Goal: Navigation & Orientation: Find specific page/section

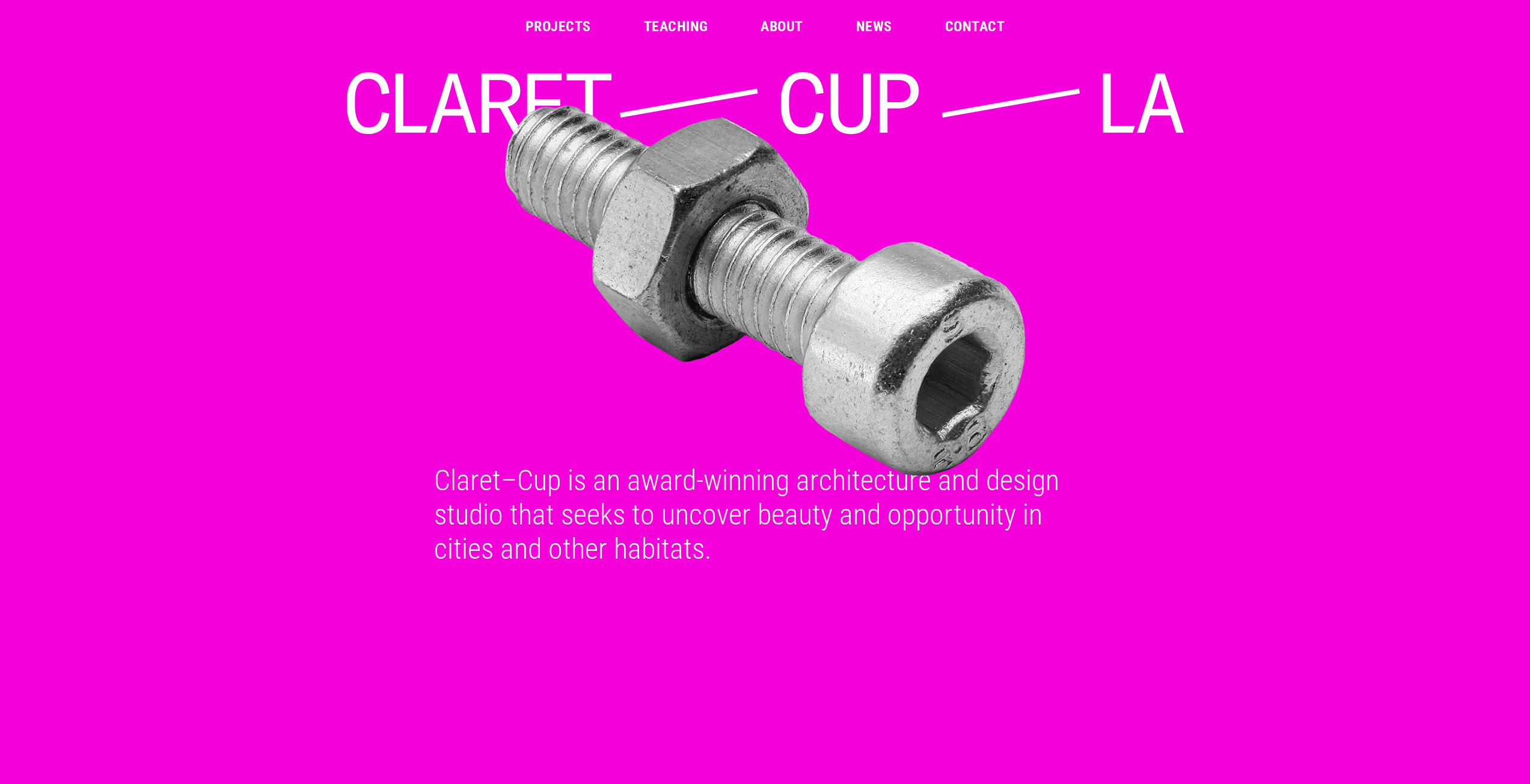
click at [773, 26] on link "About" at bounding box center [781, 25] width 42 height 14
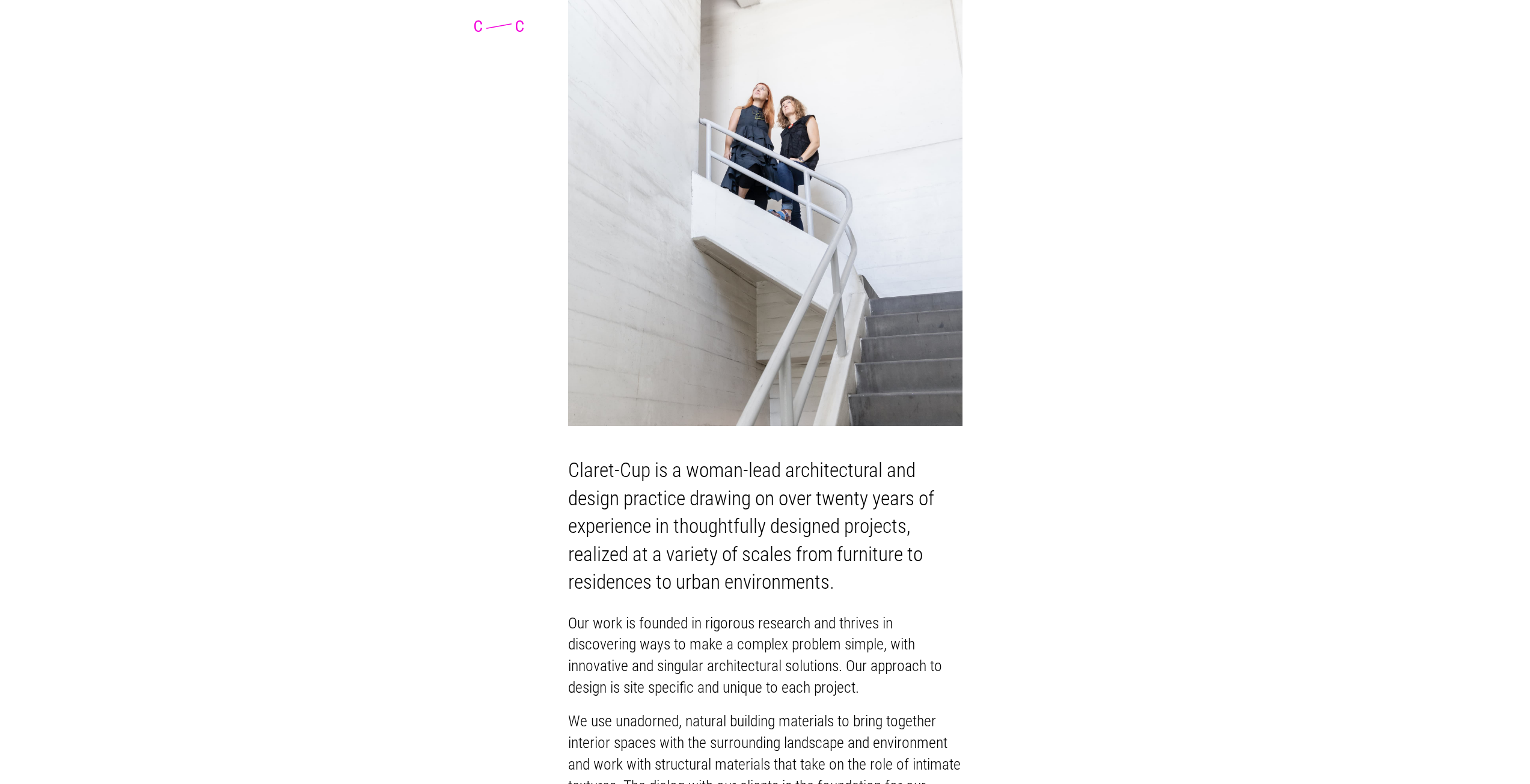
scroll to position [109, 0]
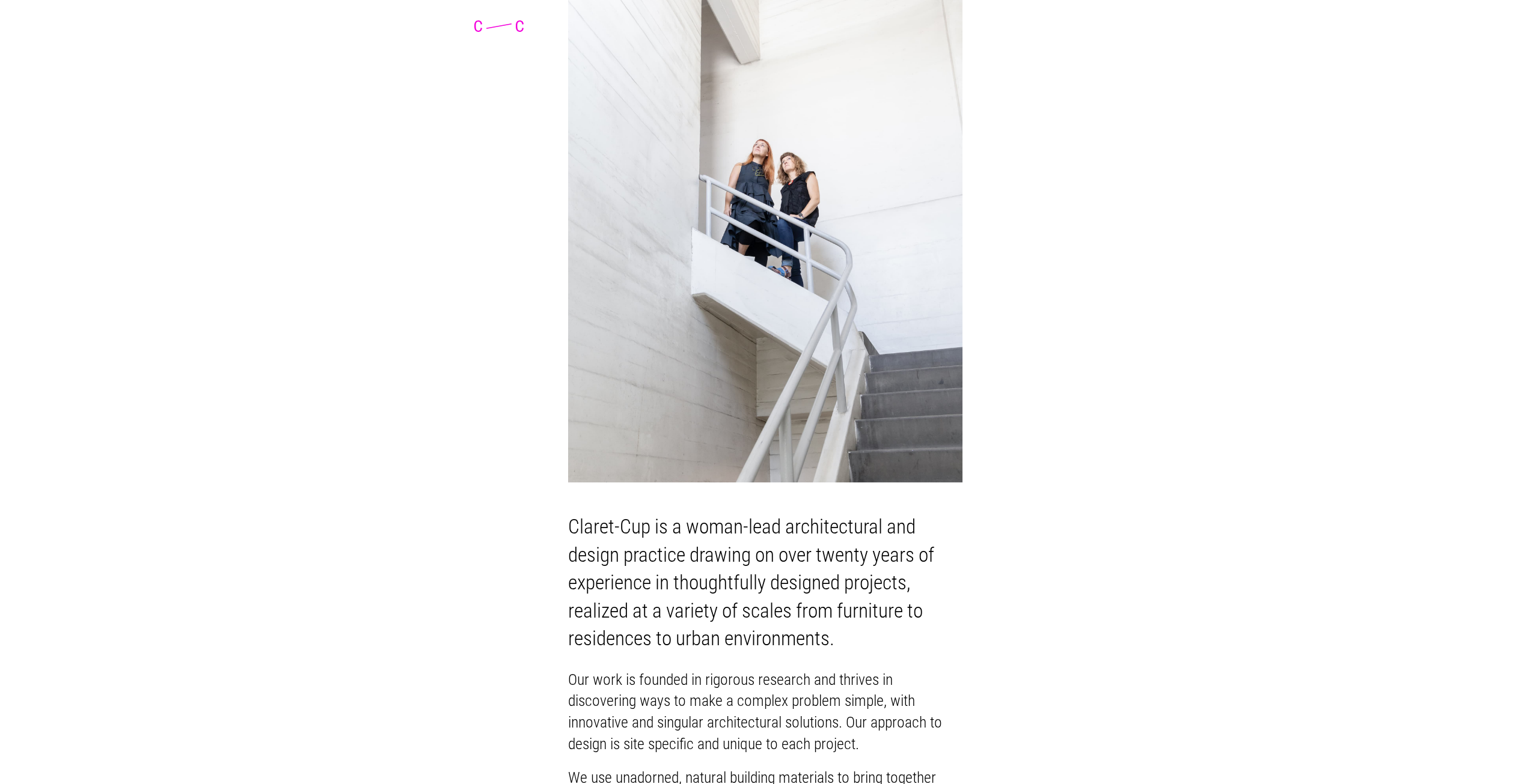
drag, startPoint x: 187, startPoint y: 253, endPoint x: 206, endPoint y: 34, distance: 219.8
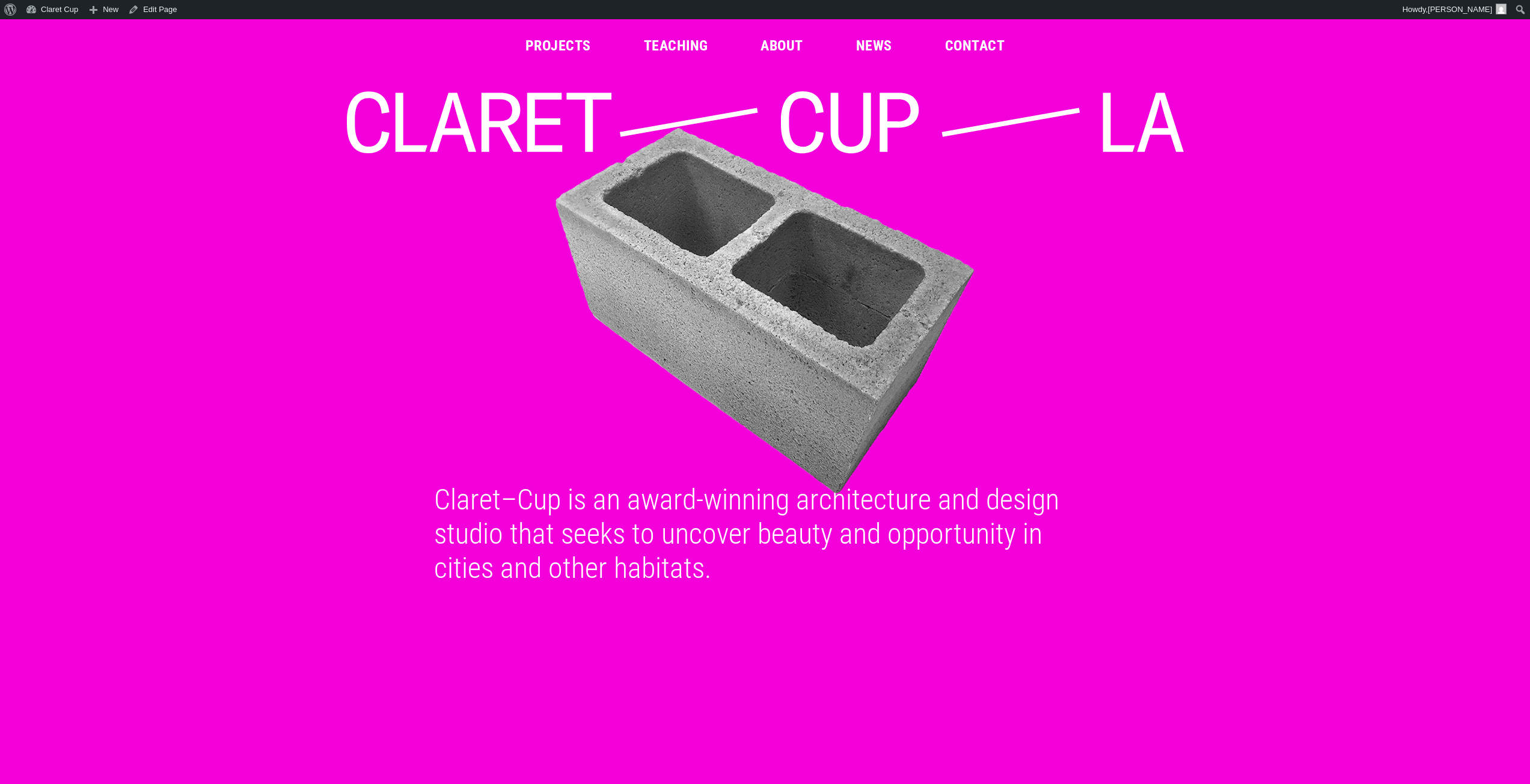
click at [795, 44] on link "About" at bounding box center [781, 45] width 42 height 14
